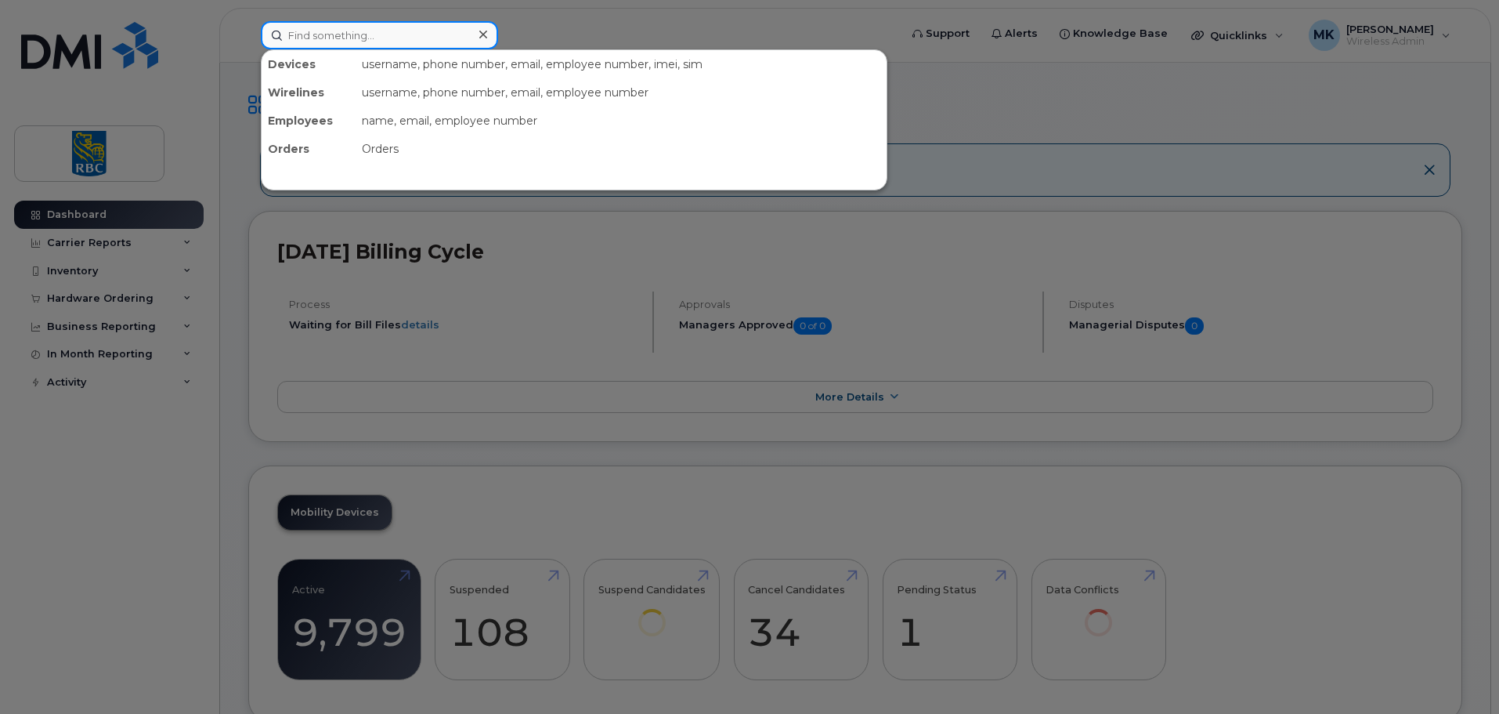
click at [461, 37] on input at bounding box center [379, 35] width 237 height 28
click at [404, 38] on input at bounding box center [379, 35] width 237 height 28
paste input "4382766259"
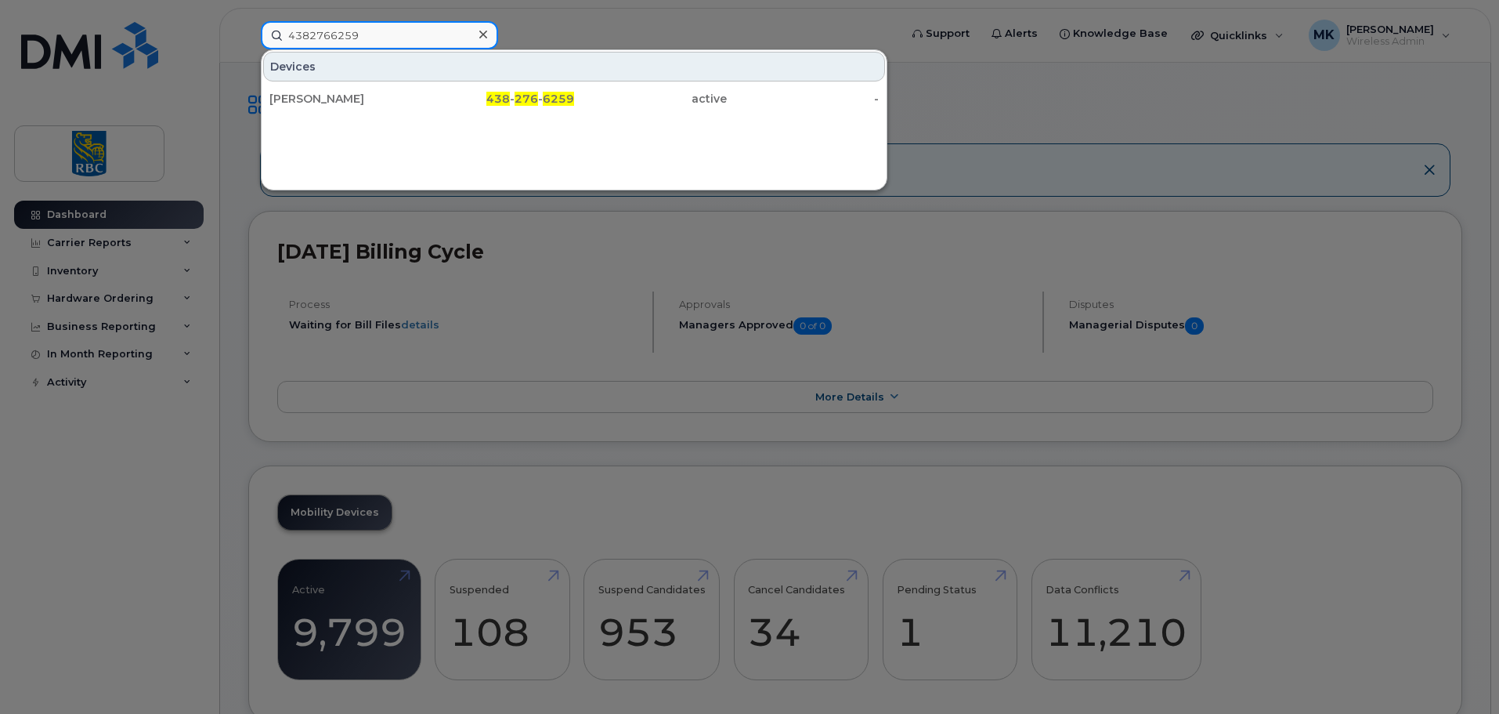
type input "4382766259"
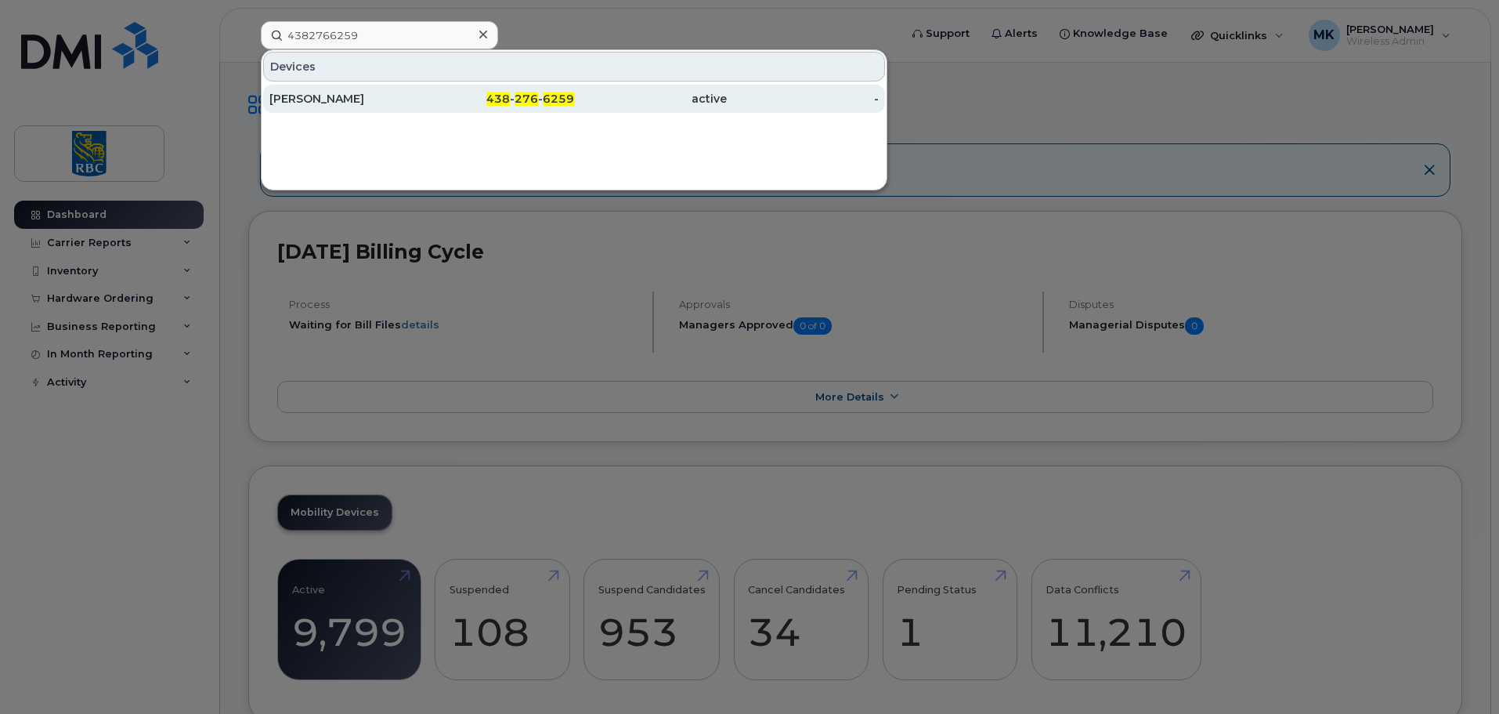
click at [504, 93] on span "438" at bounding box center [497, 99] width 23 height 14
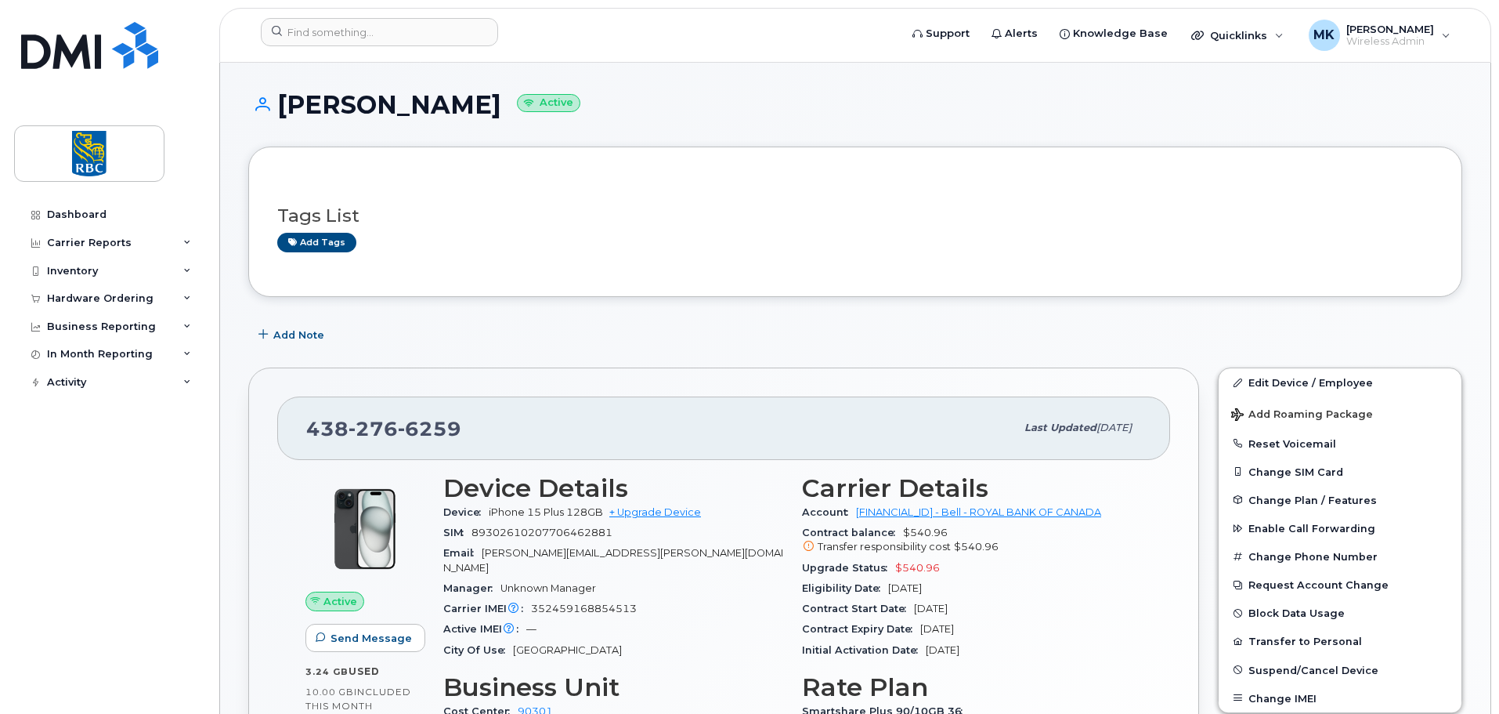
scroll to position [104, 0]
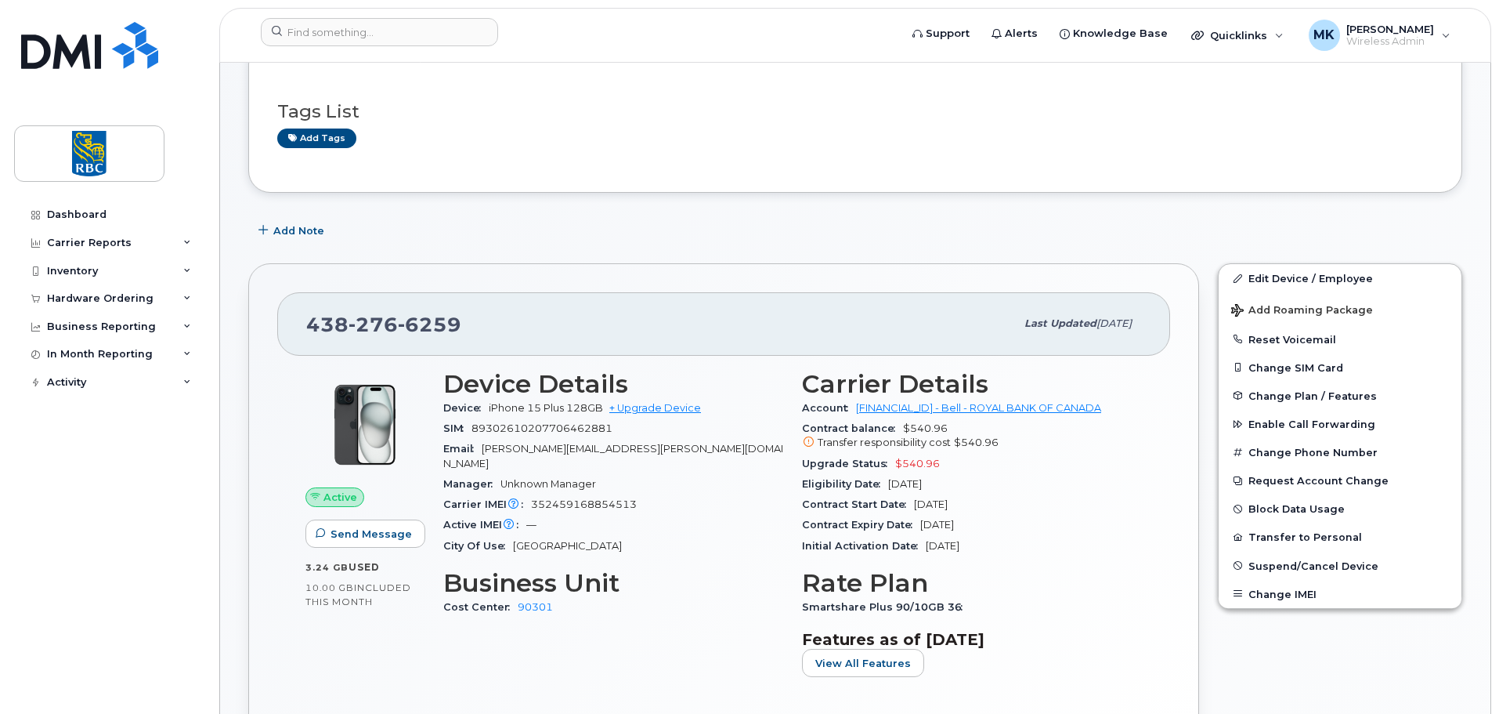
click at [989, 216] on div "Add Note" at bounding box center [855, 230] width 1214 height 28
drag, startPoint x: 471, startPoint y: 314, endPoint x: 310, endPoint y: 320, distance: 160.7
click at [310, 320] on div "[PHONE_NUMBER]" at bounding box center [660, 323] width 709 height 33
copy span "[PHONE_NUMBER]"
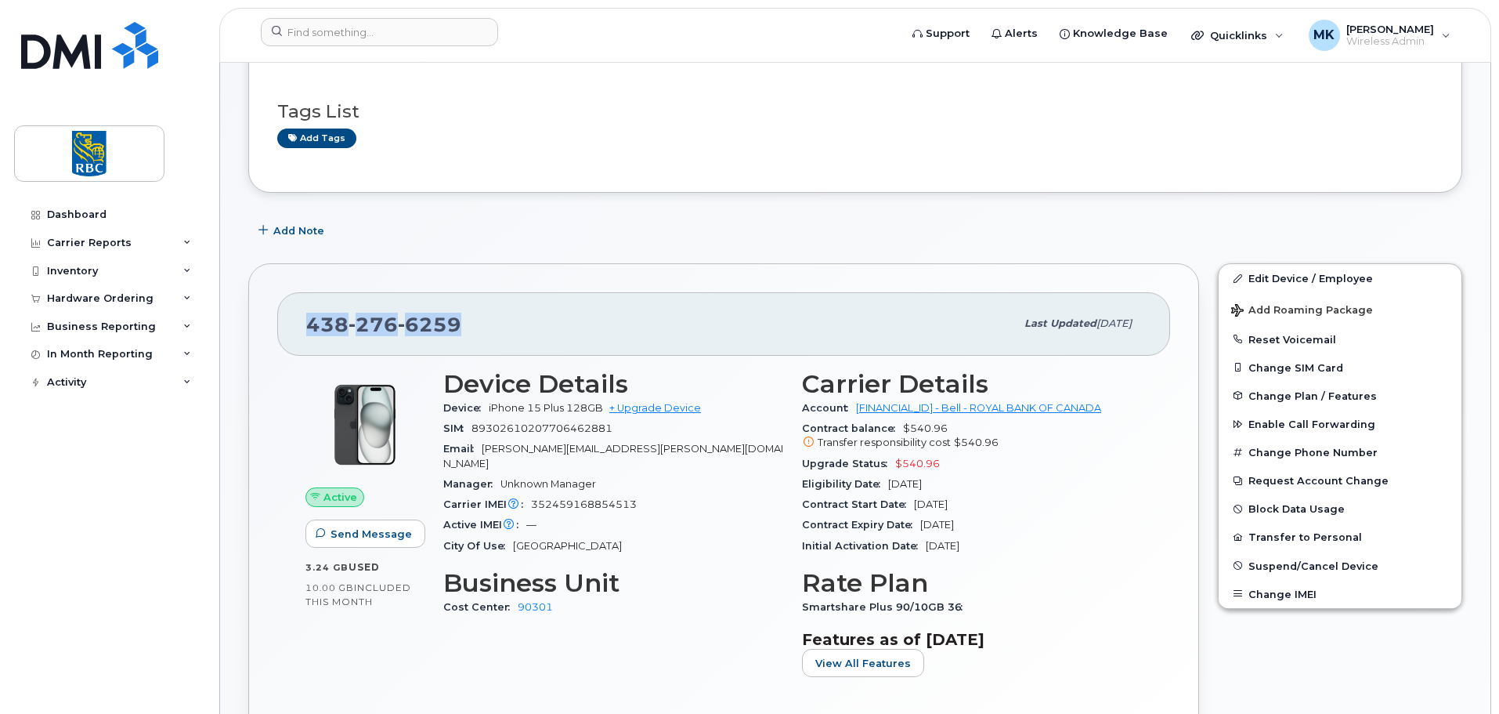
copy span "[PHONE_NUMBER]"
